Goal: Information Seeking & Learning: Learn about a topic

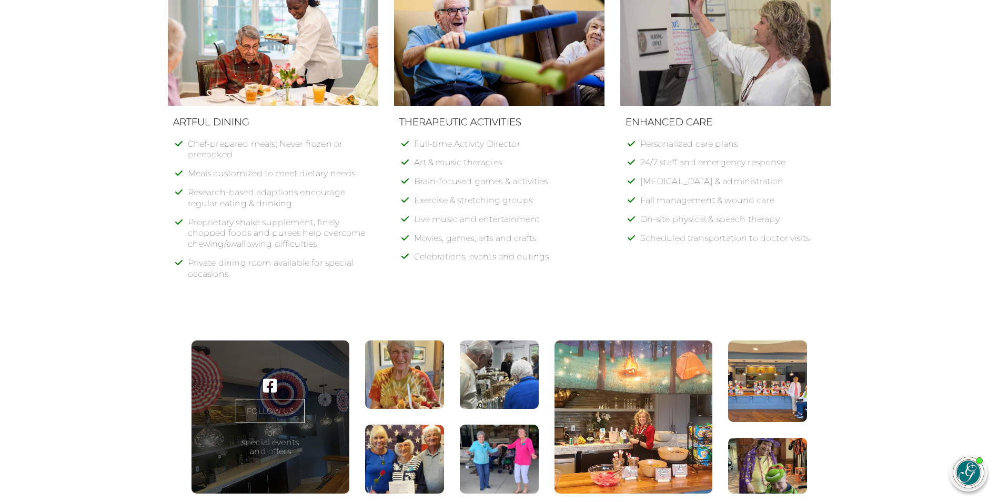
scroll to position [1157, 0]
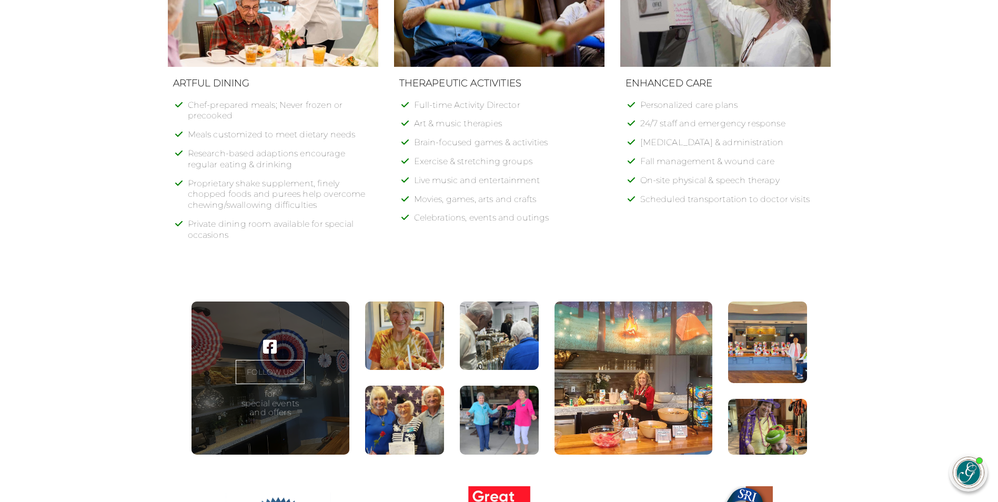
click at [394, 322] on figure at bounding box center [404, 335] width 79 height 69
click at [417, 320] on figure at bounding box center [404, 335] width 79 height 69
click at [504, 325] on figure at bounding box center [499, 335] width 79 height 69
click at [409, 406] on figure at bounding box center [404, 420] width 79 height 69
click at [482, 403] on figure at bounding box center [499, 420] width 79 height 69
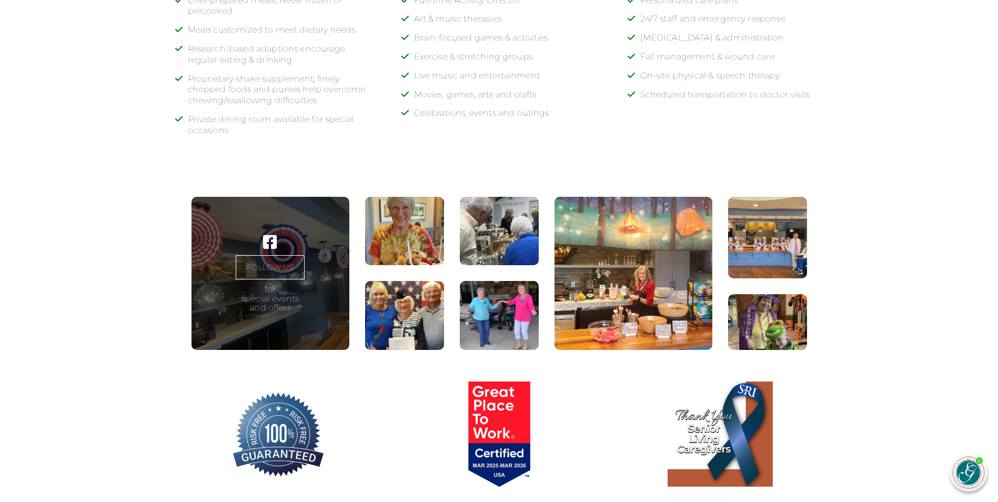
scroll to position [1262, 0]
click at [619, 312] on figure at bounding box center [633, 273] width 158 height 154
click at [754, 307] on figure at bounding box center [767, 322] width 79 height 56
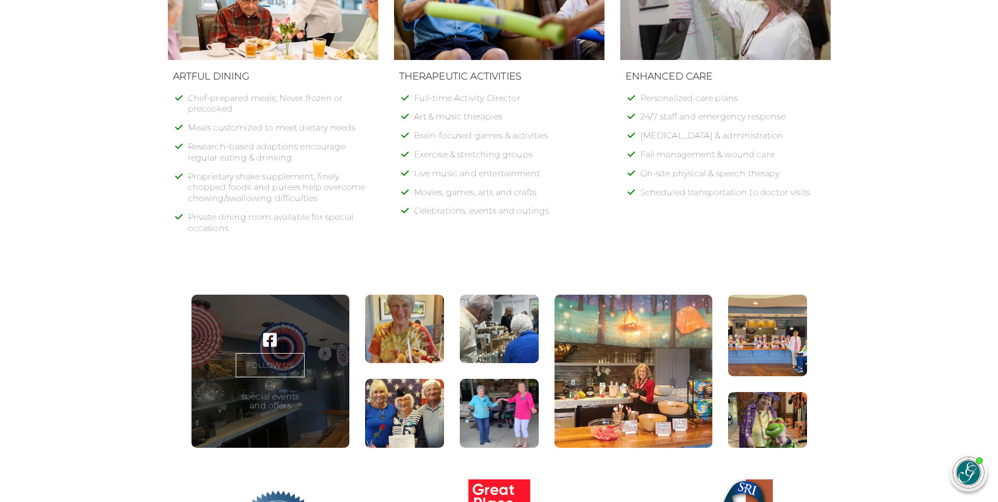
scroll to position [1157, 0]
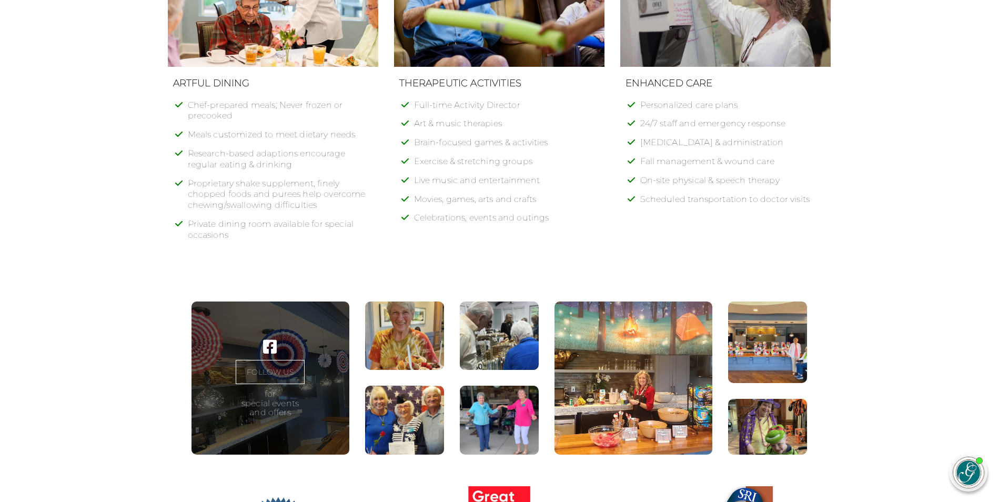
click at [276, 360] on link "FOLLOW US" at bounding box center [270, 372] width 68 height 24
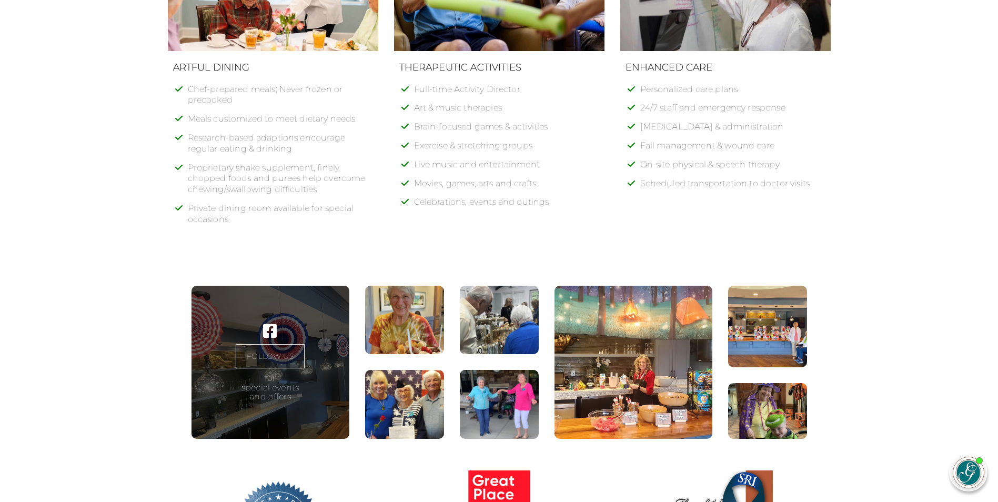
scroll to position [1195, 0]
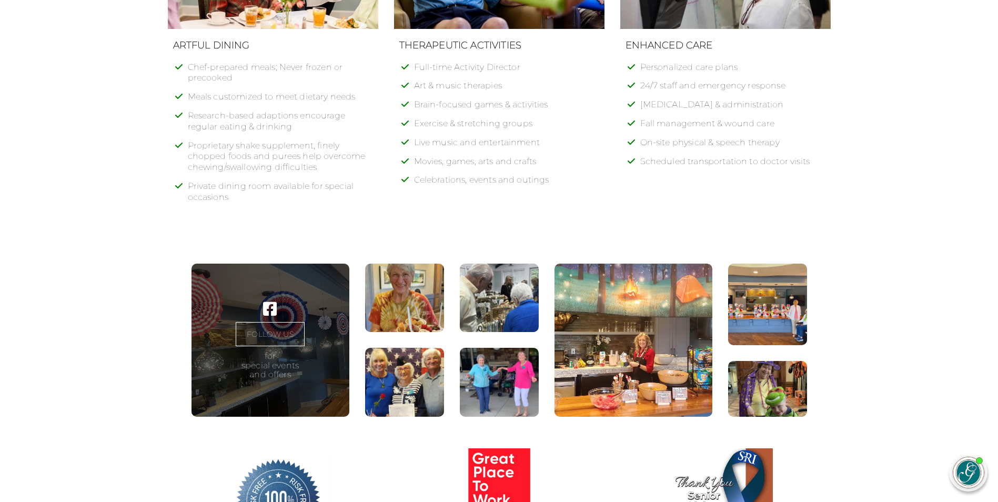
click at [278, 322] on link "FOLLOW US" at bounding box center [270, 334] width 68 height 24
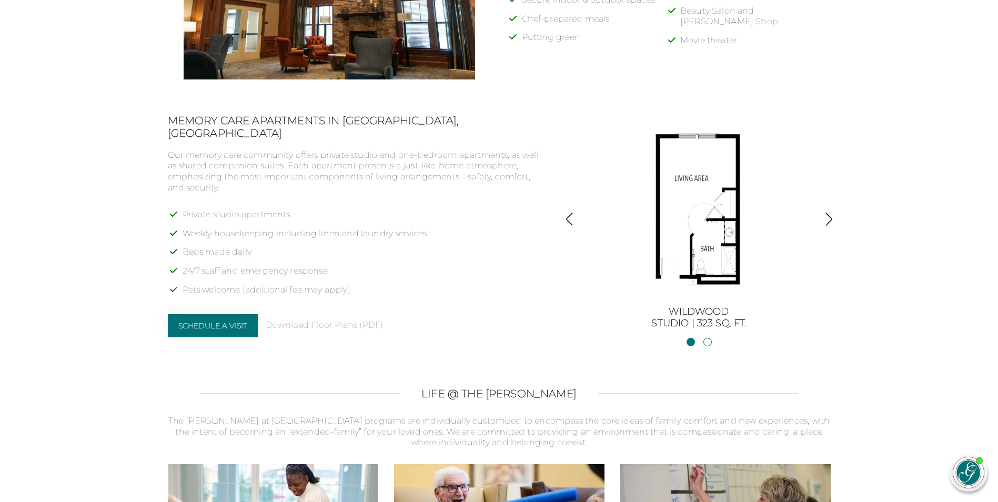
scroll to position [459, 0]
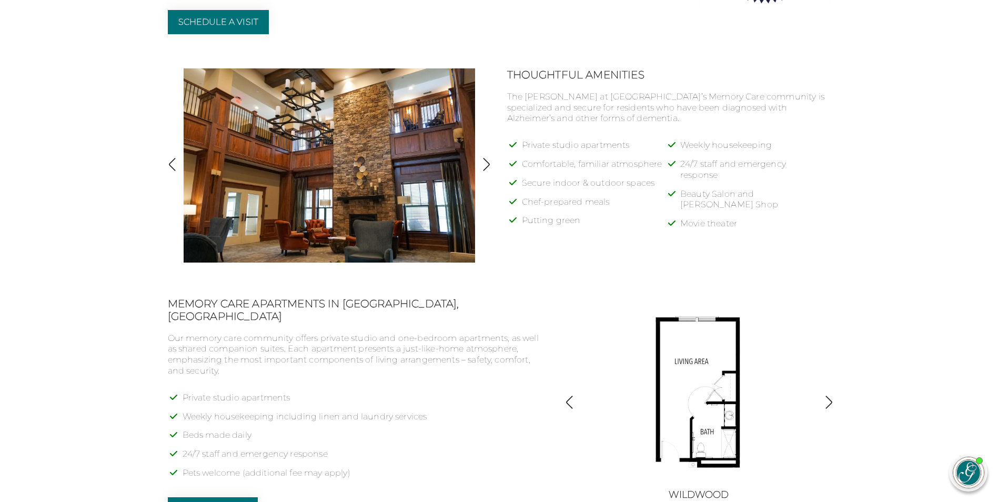
click at [684, 361] on img at bounding box center [698, 391] width 189 height 189
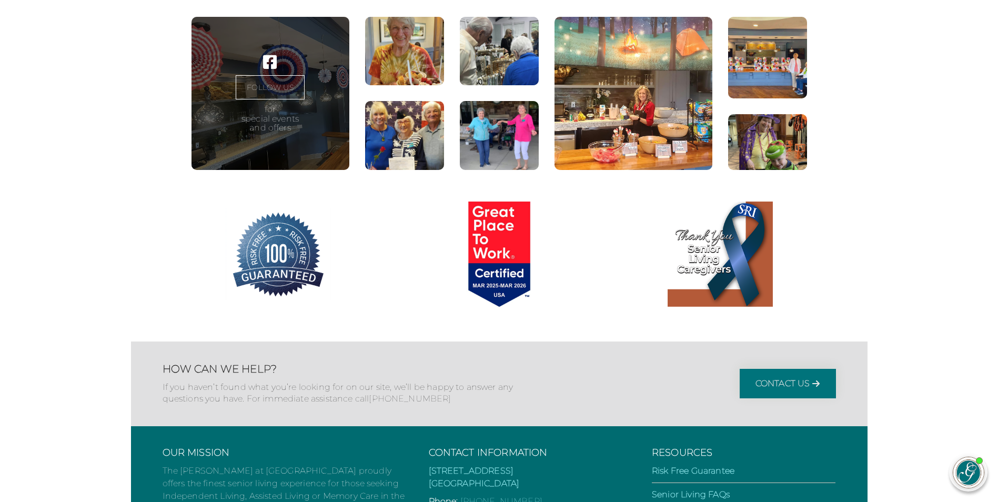
scroll to position [1511, 0]
